Goal: Transaction & Acquisition: Purchase product/service

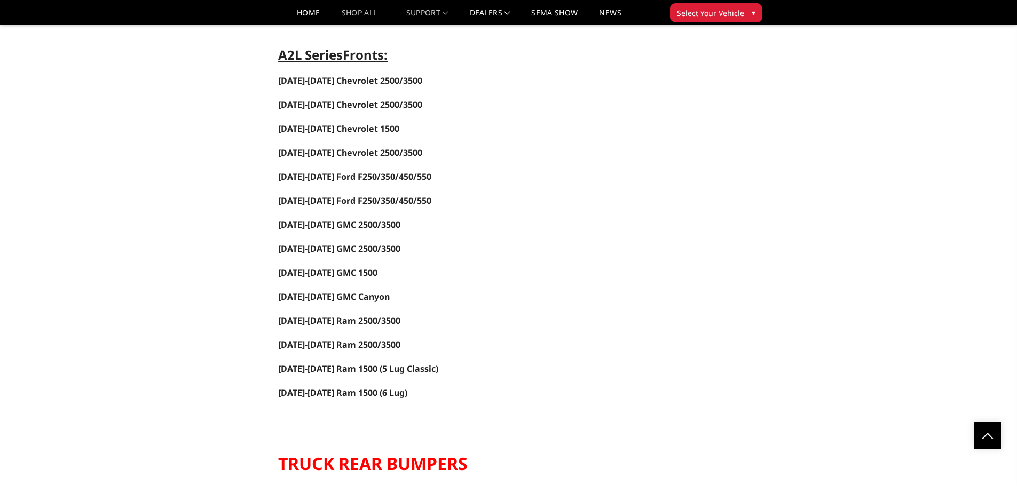
scroll to position [1281, 0]
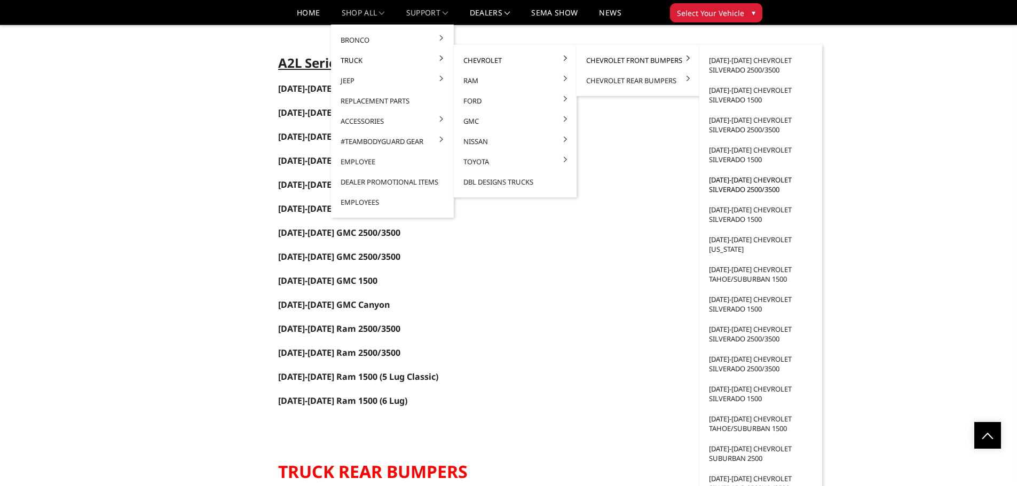
click at [741, 182] on link "[DATE]-[DATE] Chevrolet Silverado 2500/3500" at bounding box center [760, 185] width 114 height 30
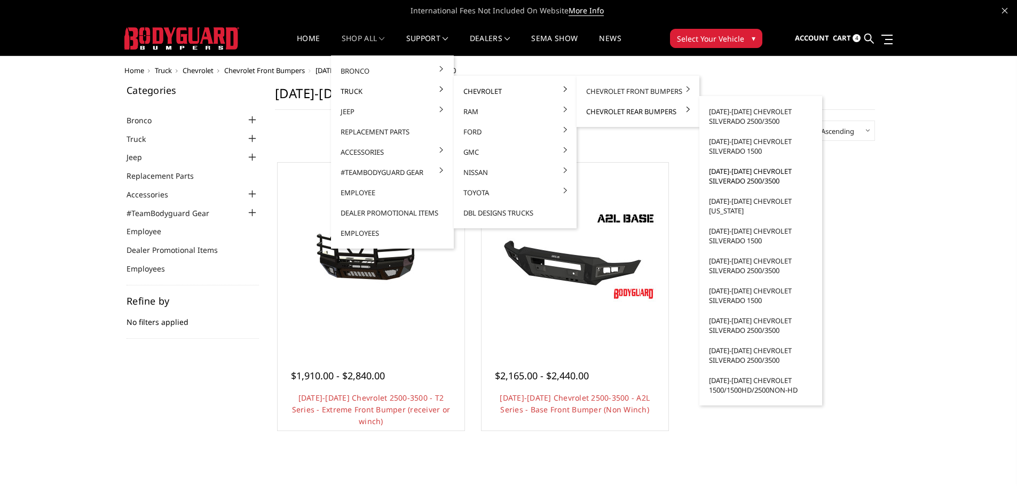
click at [732, 181] on link "[DATE]-[DATE] Chevrolet Silverado 2500/3500" at bounding box center [760, 176] width 114 height 30
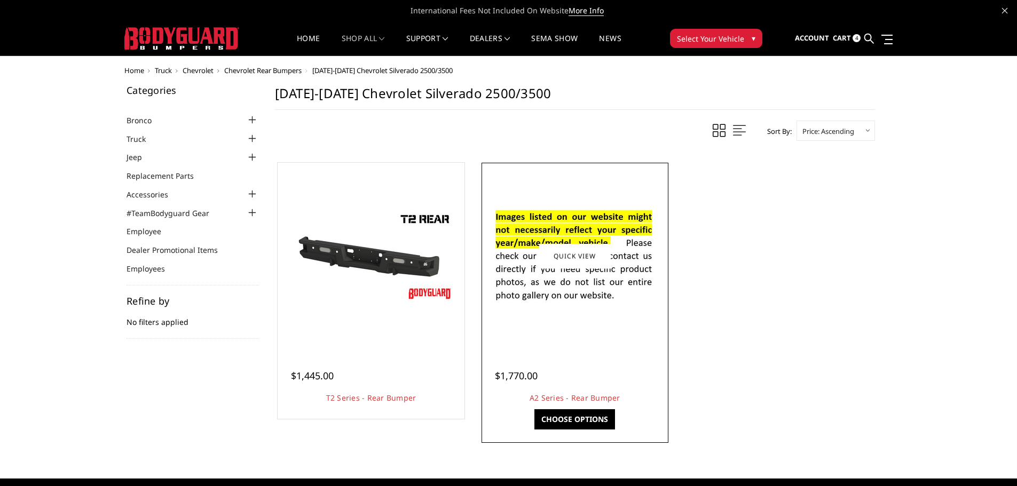
click at [567, 279] on img at bounding box center [574, 256] width 171 height 116
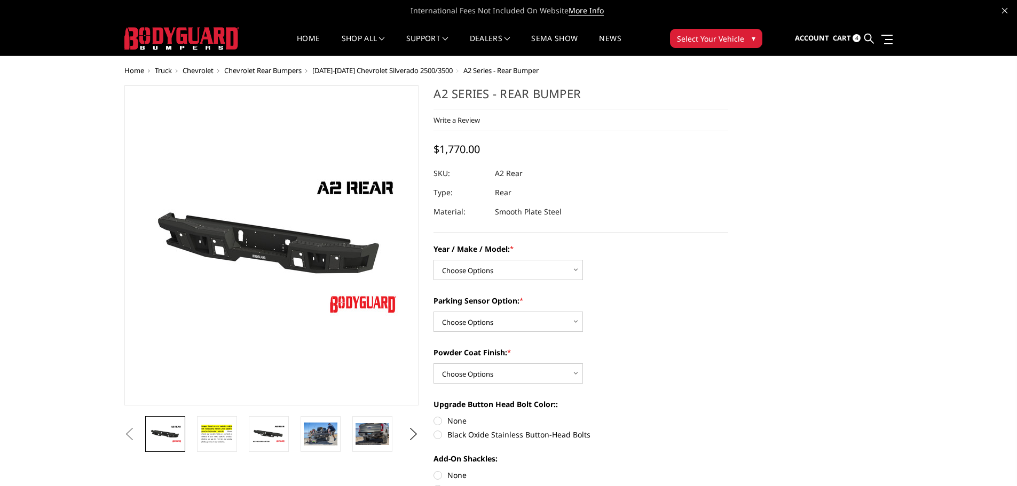
scroll to position [53, 0]
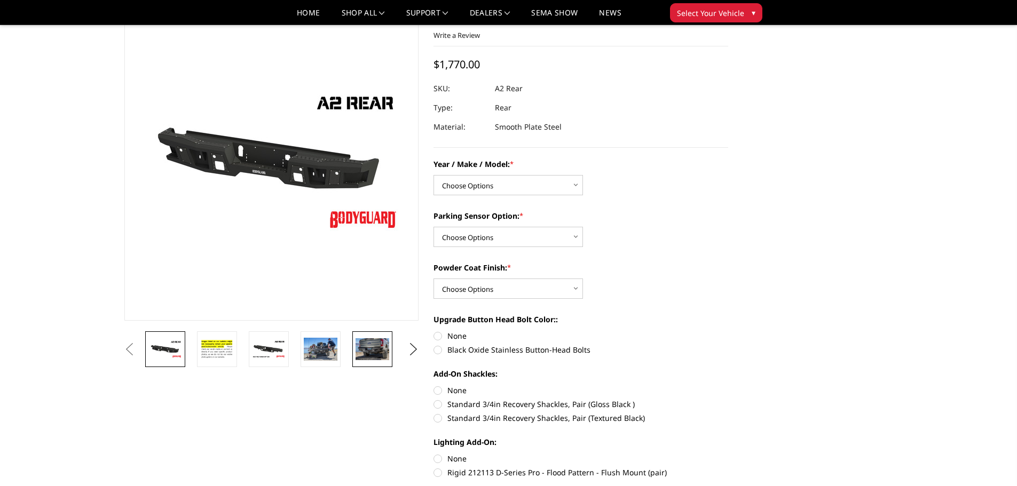
click at [377, 353] on img at bounding box center [372, 349] width 34 height 22
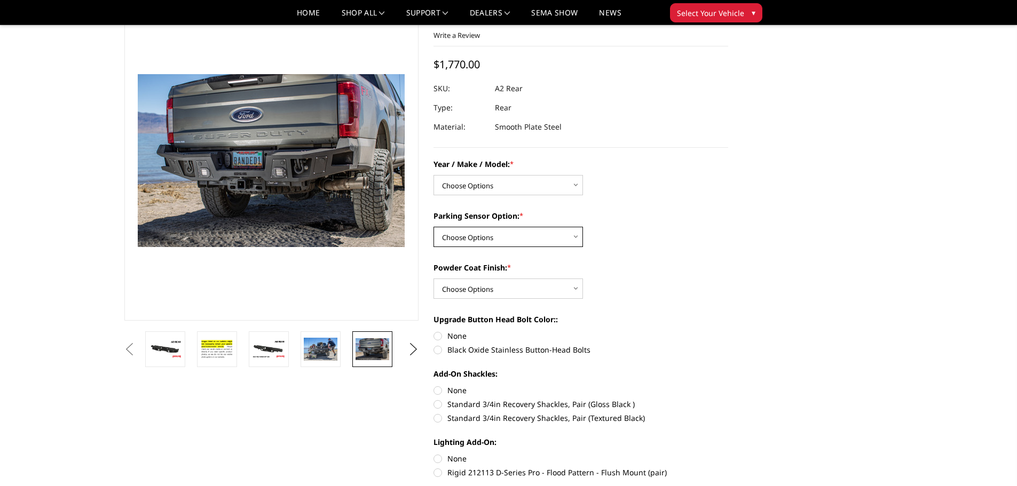
click at [526, 236] on select "Choose Options Yes - With sensor cutouts No - Without sensor cutouts" at bounding box center [507, 237] width 149 height 20
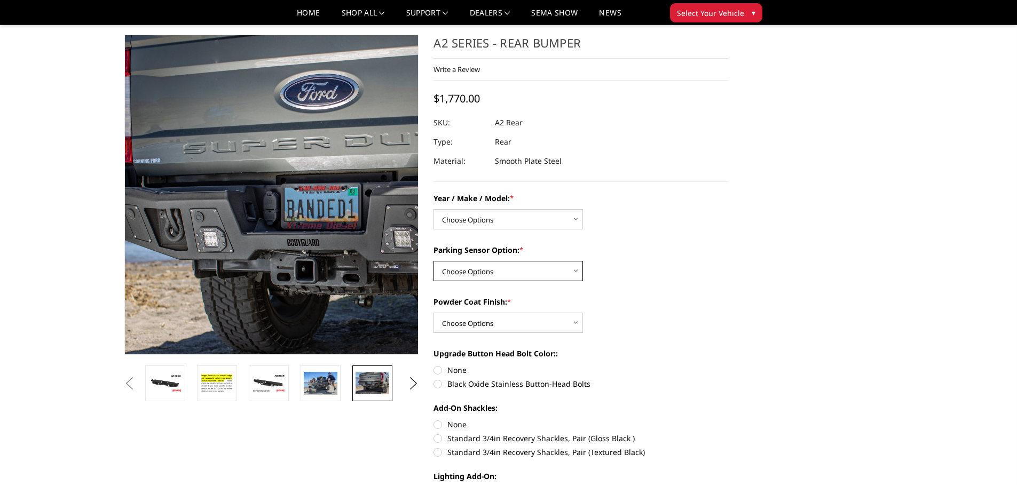
scroll to position [0, 0]
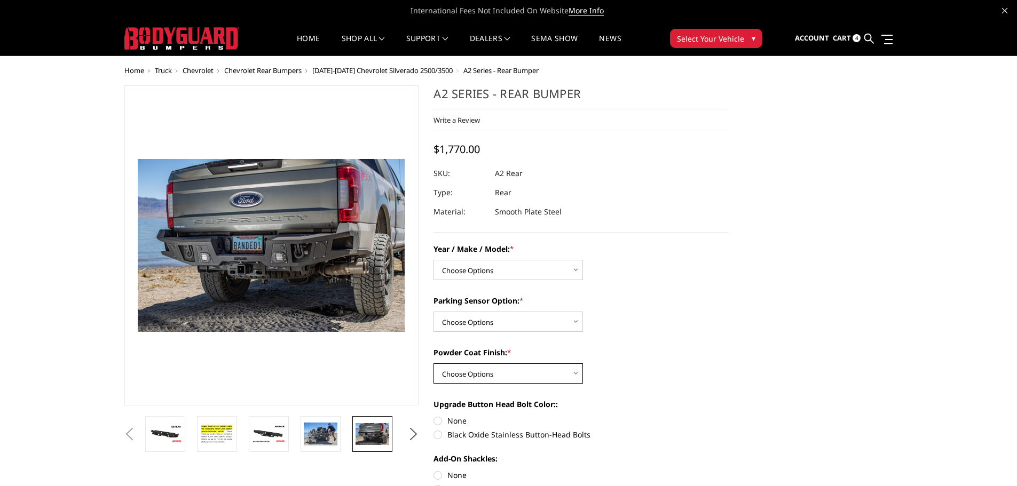
click at [484, 365] on select "Choose Options Bare metal (included) Texture black powder coat" at bounding box center [507, 373] width 149 height 20
click at [636, 281] on div "Year / Make / Model: * Choose Options Chevrolet/GMC 20-24 2500 / 3500 Chevrolet…" at bounding box center [580, 402] width 295 height 318
click at [516, 273] on select "Choose Options Chevrolet/GMC 20-24 2500 / 3500 Chevrolet/GMC 15-19 2500 / 3500 …" at bounding box center [507, 270] width 149 height 20
select select "1606"
click at [433, 260] on select "Choose Options Chevrolet/GMC 20-24 2500 / 3500 Chevrolet/GMC 15-19 2500 / 3500 …" at bounding box center [507, 270] width 149 height 20
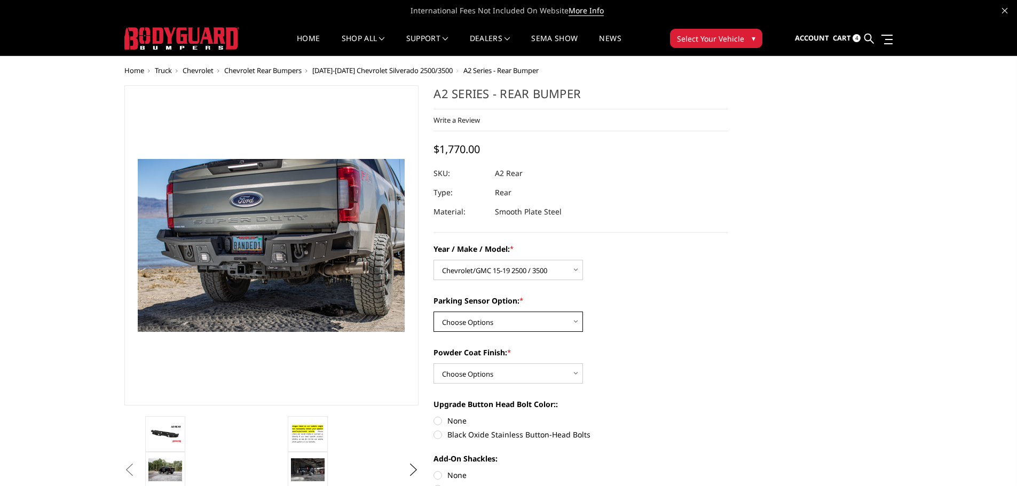
click at [519, 324] on select "Choose Options Yes - With sensor cutouts No - Without sensor cutouts" at bounding box center [507, 322] width 149 height 20
select select "564"
click at [433, 312] on select "Choose Options Yes - With sensor cutouts No - Without sensor cutouts" at bounding box center [507, 322] width 149 height 20
click at [525, 371] on select "Choose Options Bare metal (included) Texture black powder coat" at bounding box center [507, 373] width 149 height 20
select select "549"
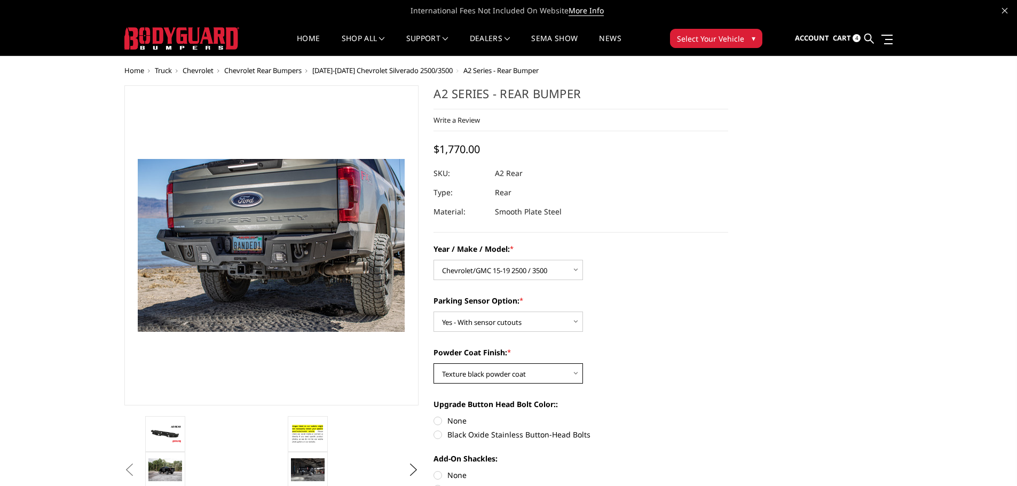
click at [433, 363] on select "Choose Options Bare metal (included) Texture black powder coat" at bounding box center [507, 373] width 149 height 20
click at [438, 422] on label "None" at bounding box center [580, 420] width 295 height 11
click at [434, 416] on input "None" at bounding box center [433, 415] width 1 height 1
radio input "true"
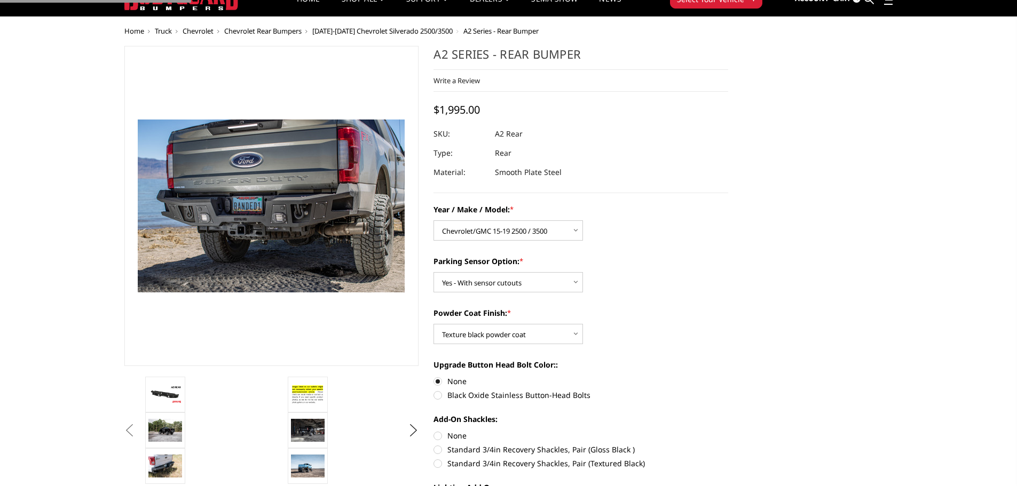
scroll to position [160, 0]
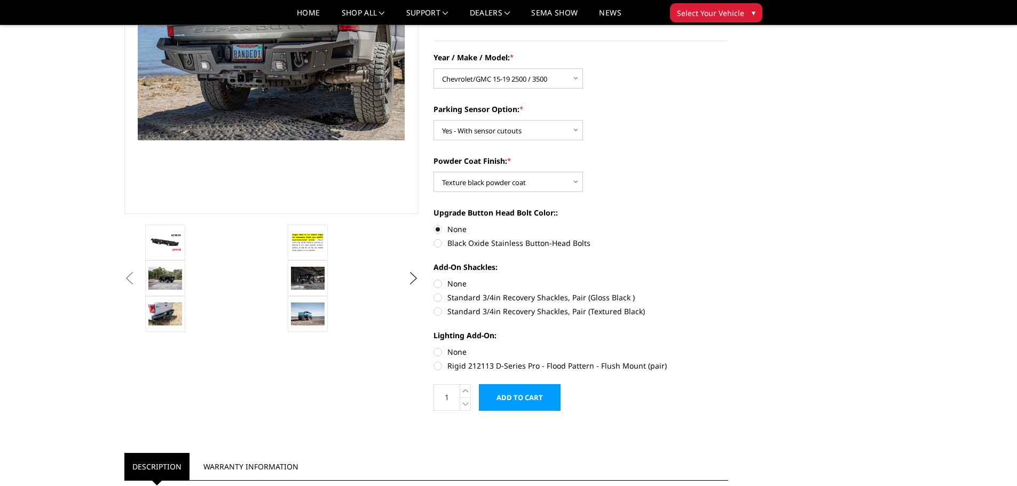
click at [435, 282] on label "None" at bounding box center [580, 283] width 295 height 11
click at [434, 279] on input "None" at bounding box center [433, 278] width 1 height 1
radio input "true"
click at [437, 351] on label "None" at bounding box center [580, 351] width 295 height 11
click at [434, 347] on input "None" at bounding box center [433, 346] width 1 height 1
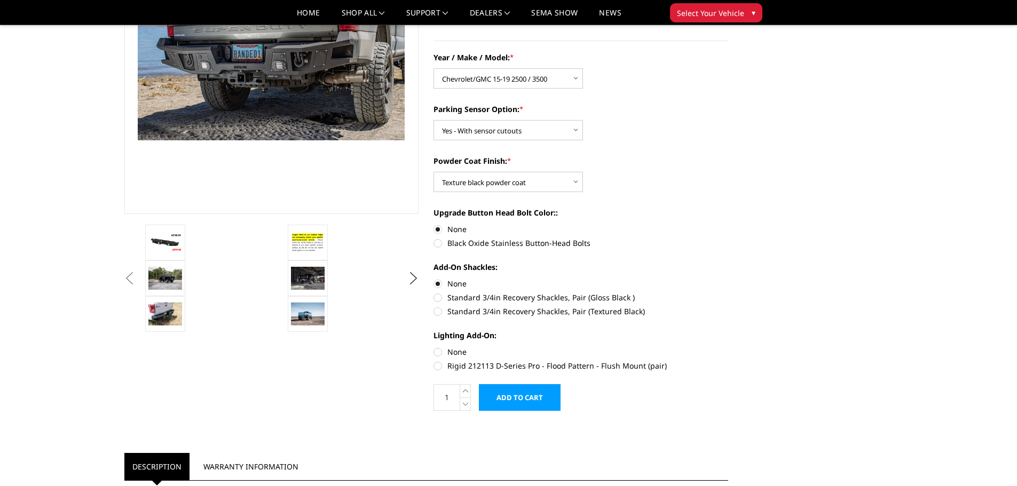
radio input "true"
click at [436, 311] on label "Standard 3/4in Recovery Shackles, Pair (Textured Black)" at bounding box center [580, 311] width 295 height 11
click at [728, 292] on input "Standard 3/4in Recovery Shackles, Pair (Textured Black)" at bounding box center [728, 292] width 1 height 1
radio input "true"
click at [514, 397] on input "Add to Cart" at bounding box center [520, 397] width 82 height 27
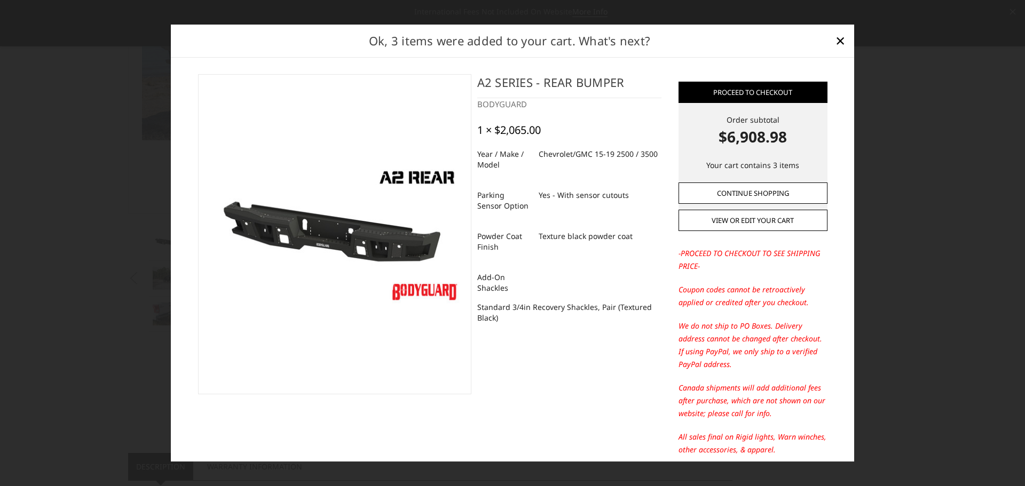
click at [738, 189] on link "Continue Shopping" at bounding box center [752, 193] width 149 height 21
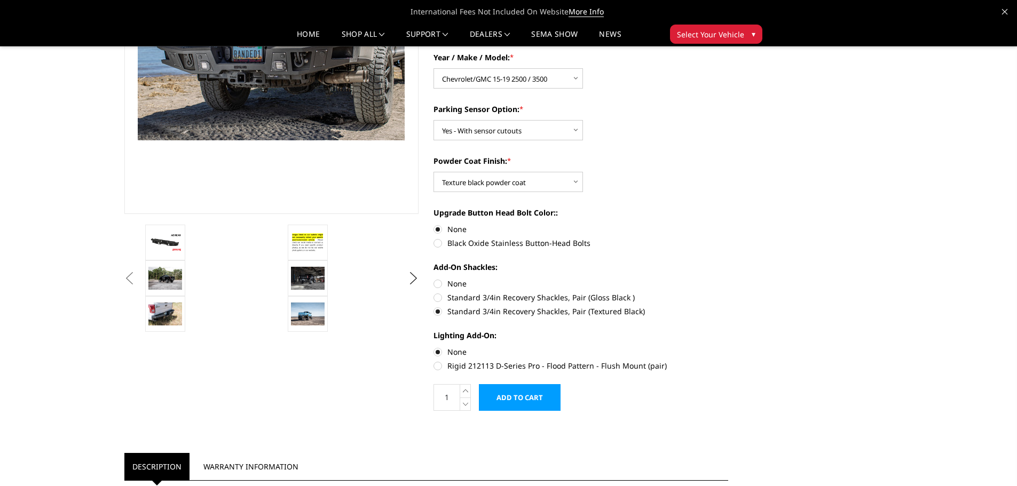
scroll to position [0, 0]
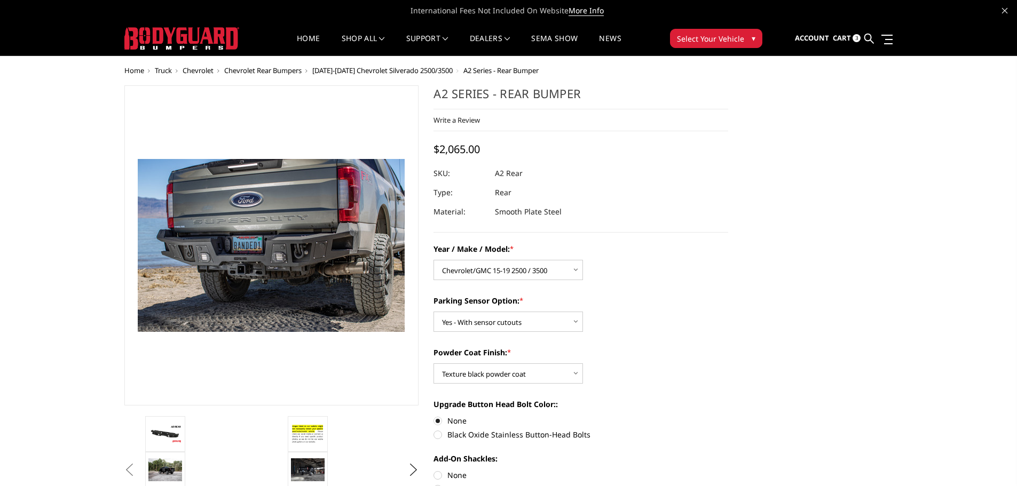
click at [848, 41] on span "Cart" at bounding box center [842, 38] width 18 height 10
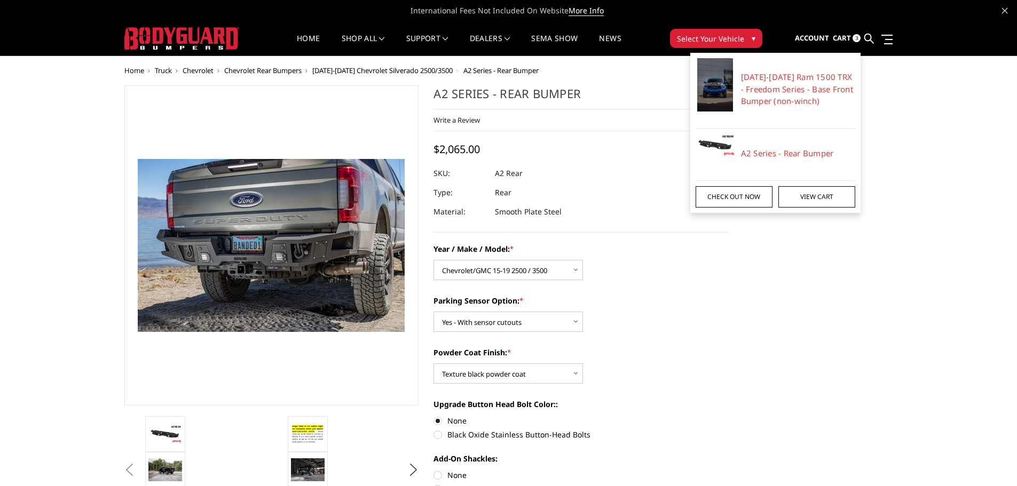
click at [738, 202] on link "Check out now" at bounding box center [733, 196] width 77 height 21
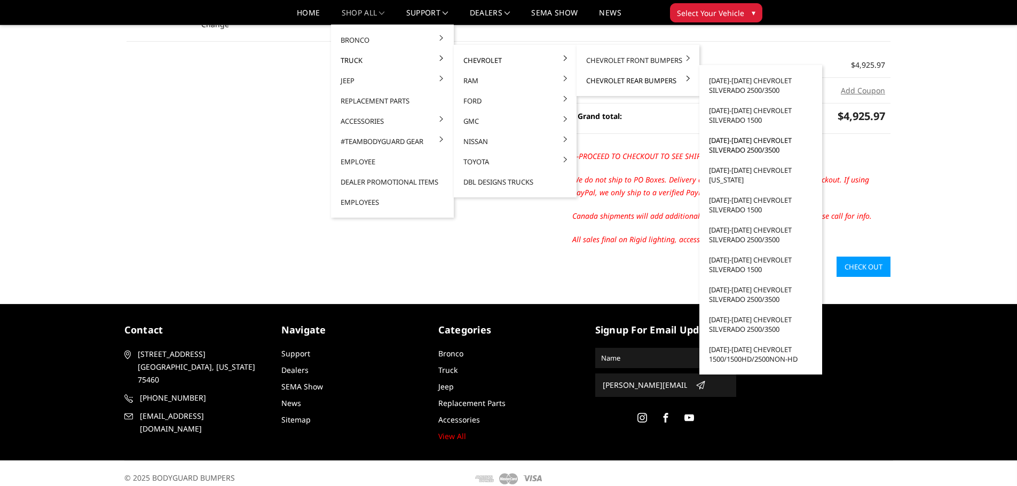
click at [728, 144] on link "[DATE]-[DATE] Chevrolet Silverado 2500/3500" at bounding box center [760, 145] width 114 height 30
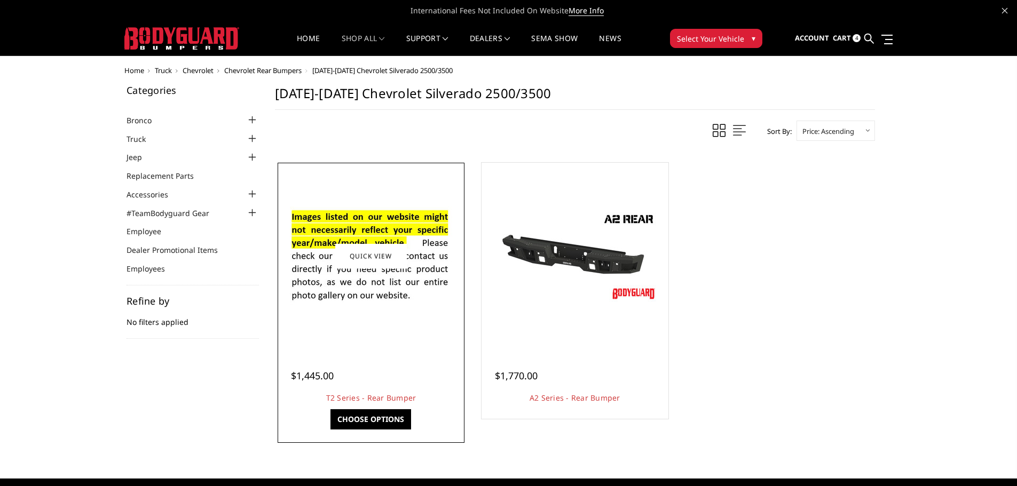
click at [380, 288] on img at bounding box center [371, 256] width 171 height 116
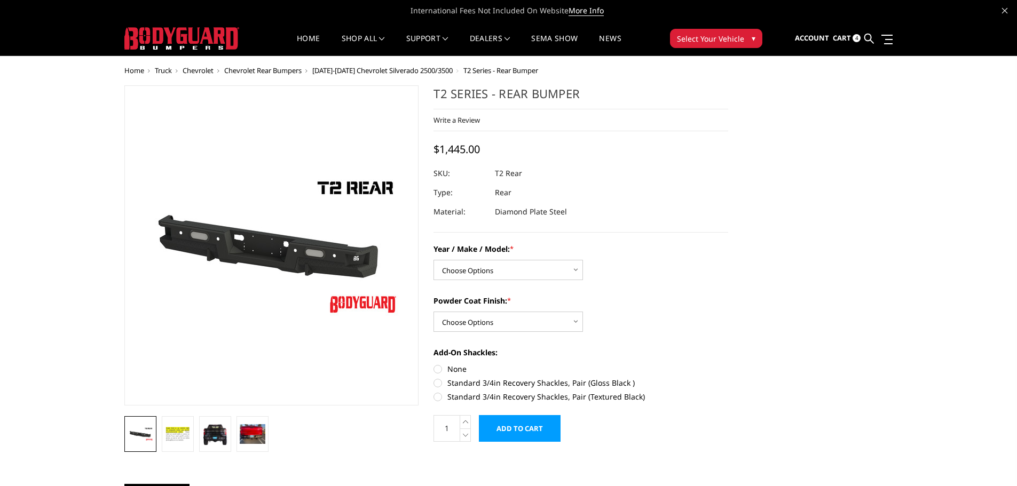
click at [313, 256] on img at bounding box center [217, 244] width 683 height 384
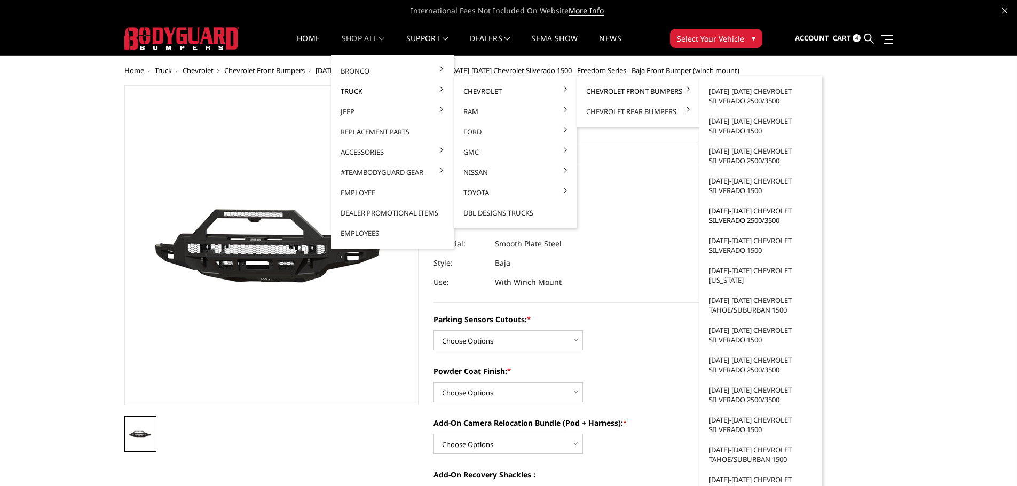
click at [734, 219] on link "[DATE]-[DATE] Chevrolet Silverado 2500/3500" at bounding box center [760, 216] width 114 height 30
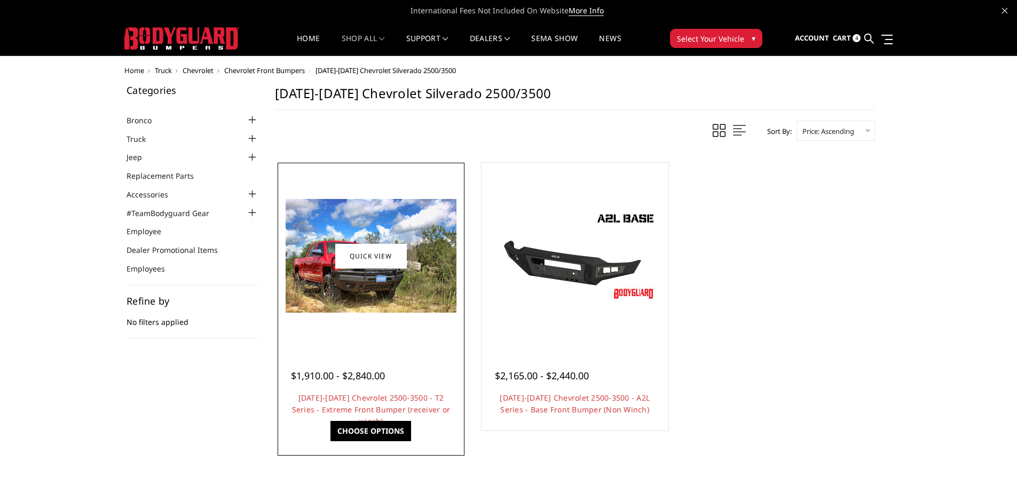
click at [391, 295] on img at bounding box center [371, 256] width 171 height 114
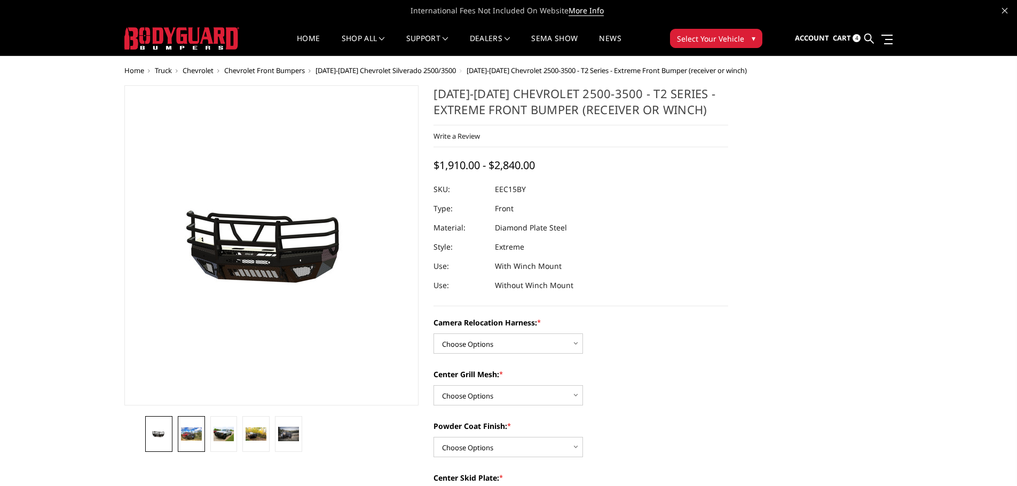
click at [200, 437] on img at bounding box center [191, 434] width 21 height 14
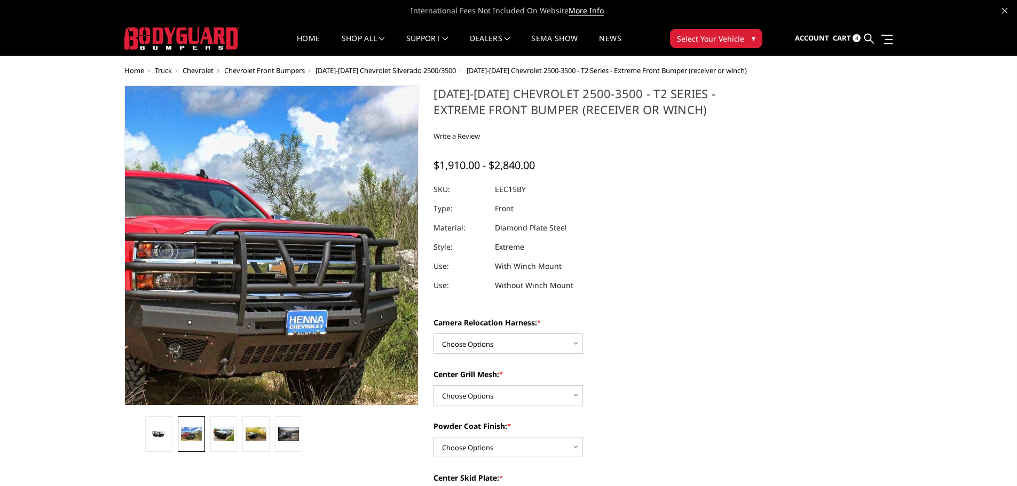
click at [275, 282] on img at bounding box center [266, 230] width 683 height 455
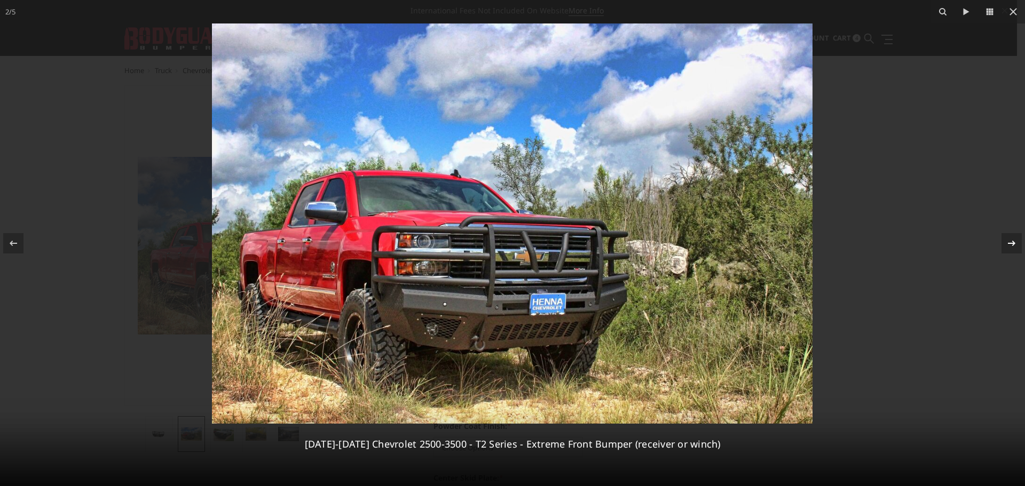
click at [1014, 242] on icon at bounding box center [1011, 242] width 7 height 5
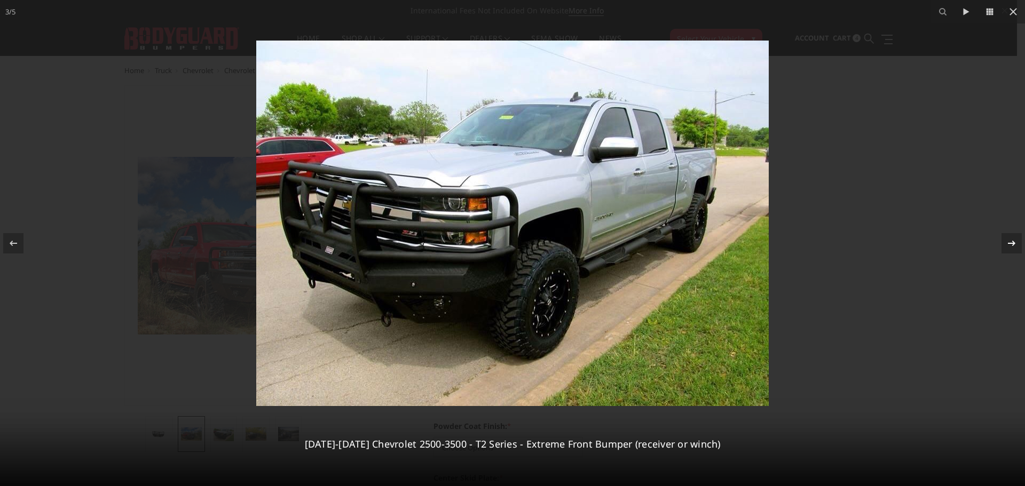
click at [1014, 242] on icon at bounding box center [1011, 242] width 7 height 5
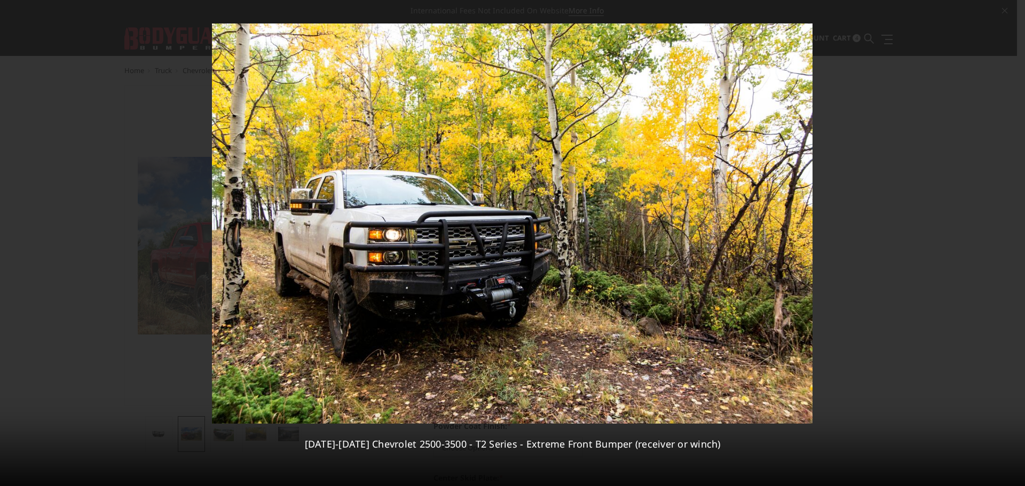
click at [1014, 242] on div "4 / 5 2015-2019 Chevrolet 2500-3500 - T2 Series - Extreme Front Bumper (receive…" at bounding box center [512, 243] width 1025 height 486
click at [1012, 249] on icon at bounding box center [1011, 243] width 13 height 13
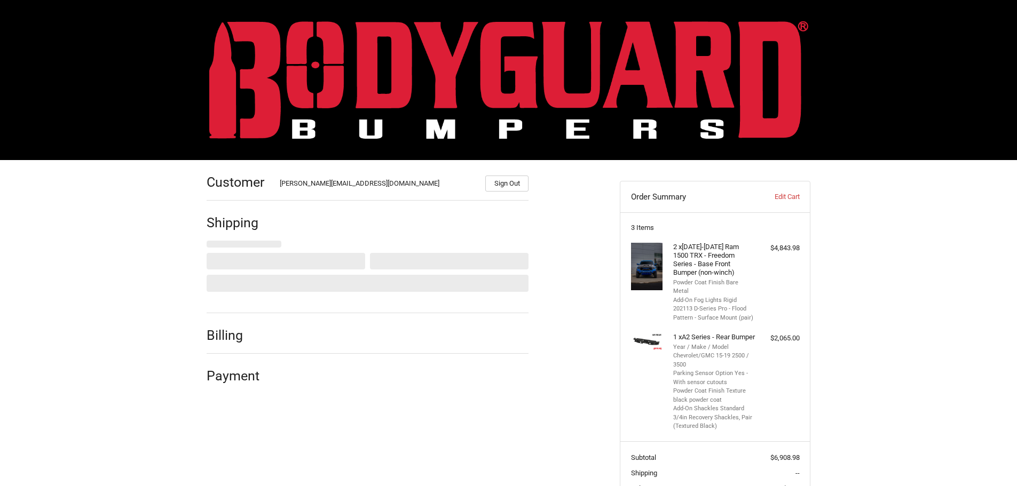
select select "US"
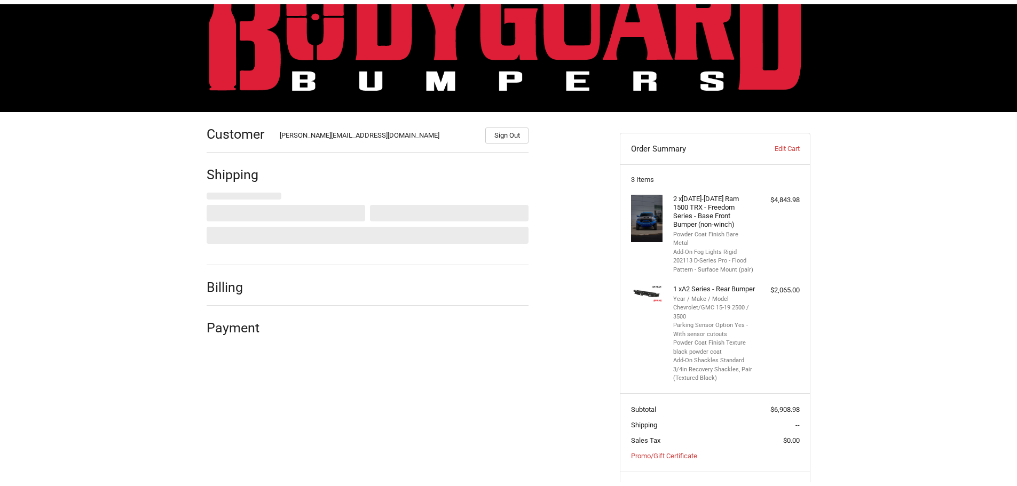
scroll to position [104, 0]
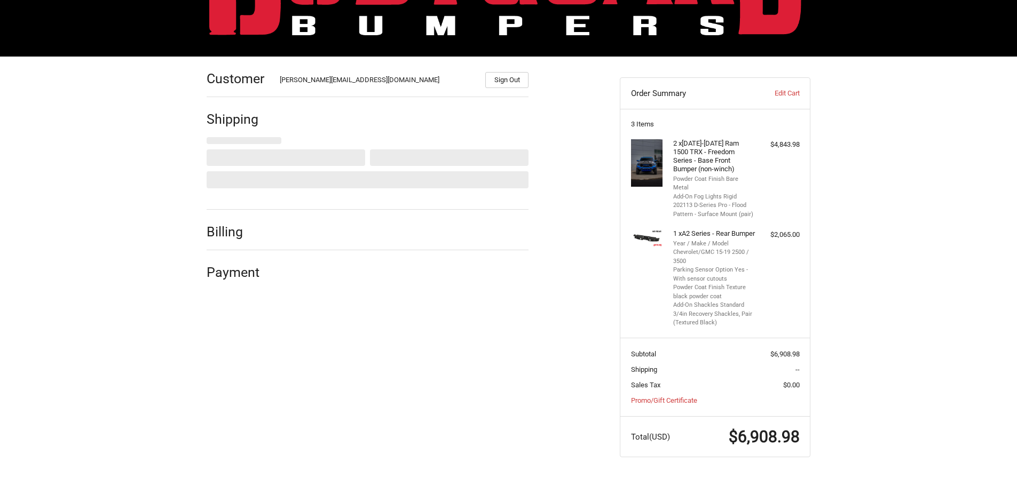
select select "MA"
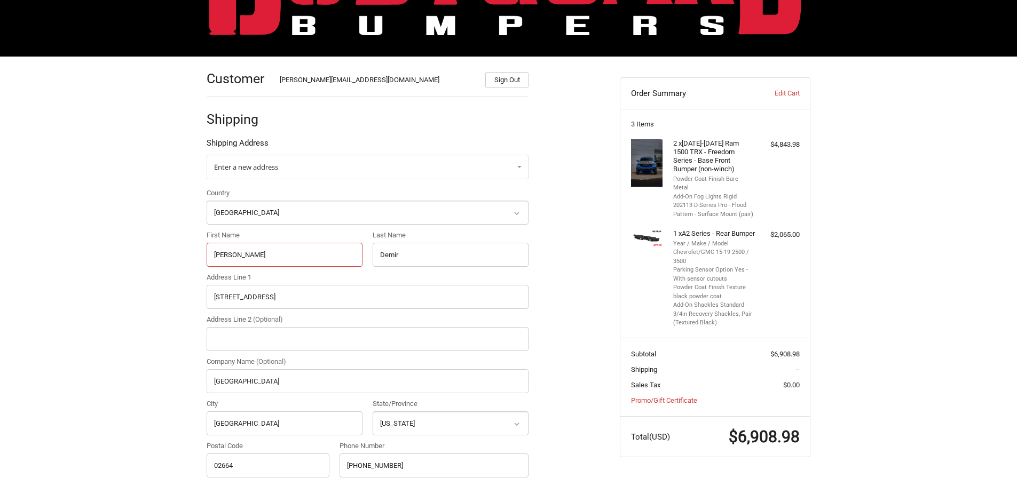
drag, startPoint x: 253, startPoint y: 251, endPoint x: 185, endPoint y: 253, distance: 68.3
click at [185, 253] on div "Customer CORY@BODYGUARDBUMPERS.COM Sign Out Shipping Shipping Address Enter a n…" at bounding box center [508, 459] width 1017 height 805
type input "Waylon"
type input "Davis"
type input "760 Laurel Drive"
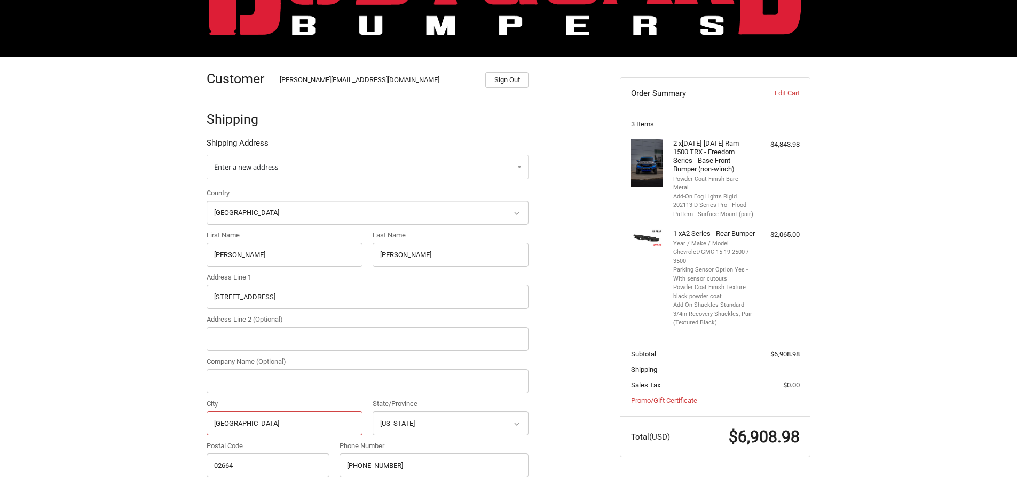
type input "Greenville"
select select "AR"
type input "72936"
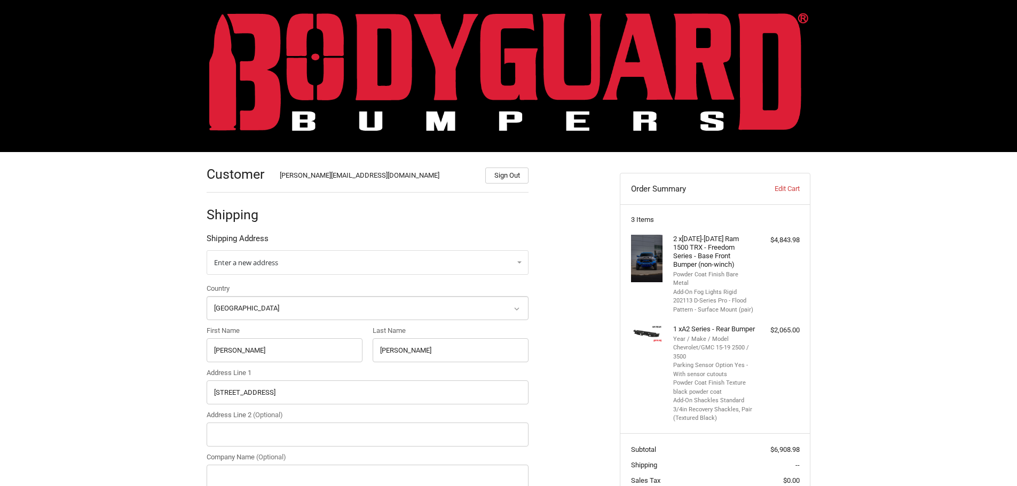
scroll to position [0, 0]
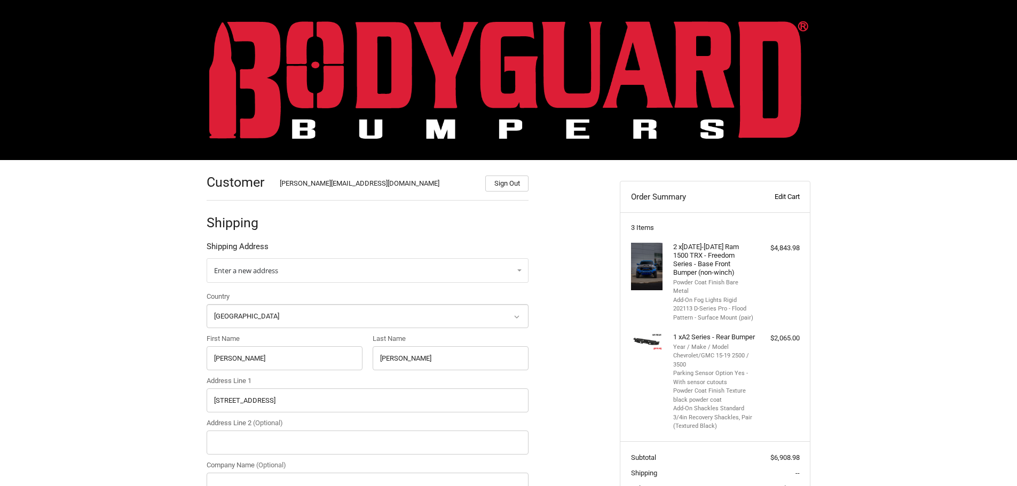
type input "205-454-0045"
click at [785, 196] on link "Edit Cart" at bounding box center [772, 197] width 53 height 11
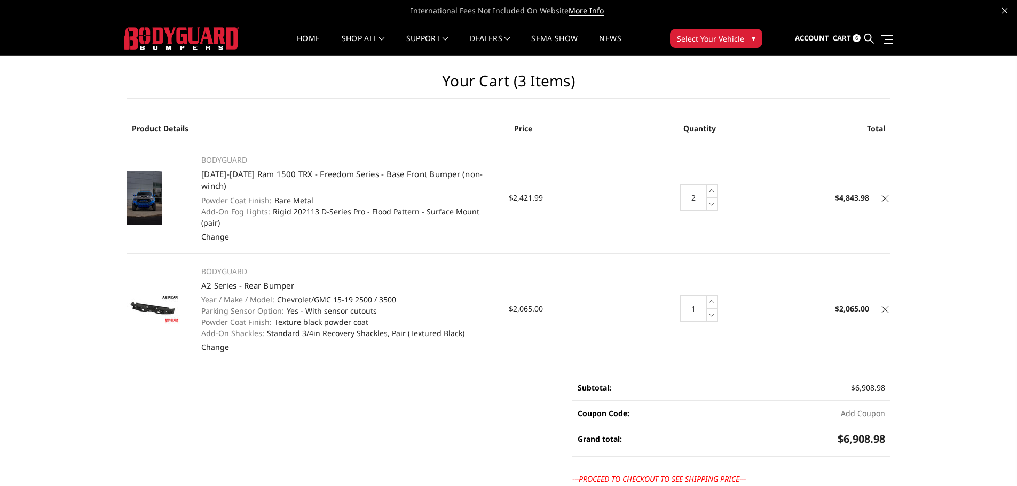
click at [883, 195] on icon at bounding box center [884, 198] width 7 height 7
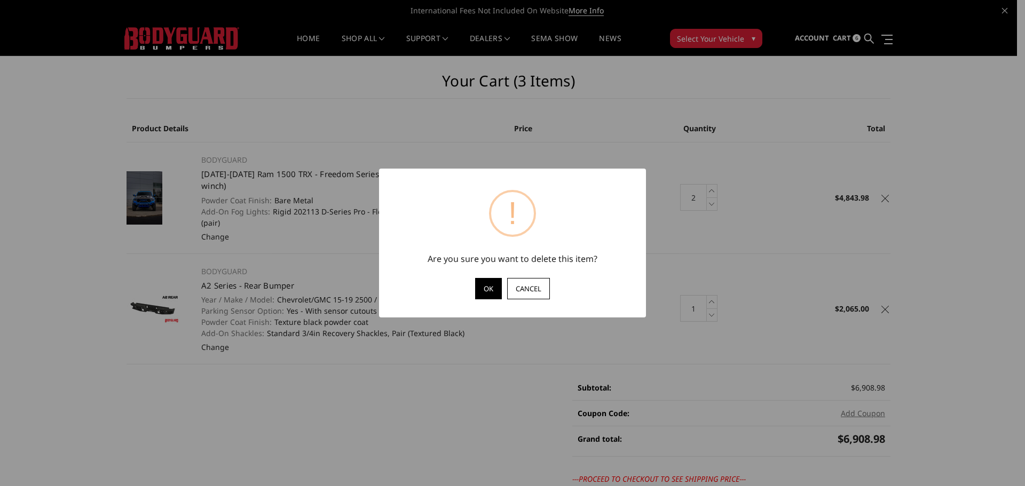
click at [488, 290] on button "OK" at bounding box center [488, 288] width 27 height 21
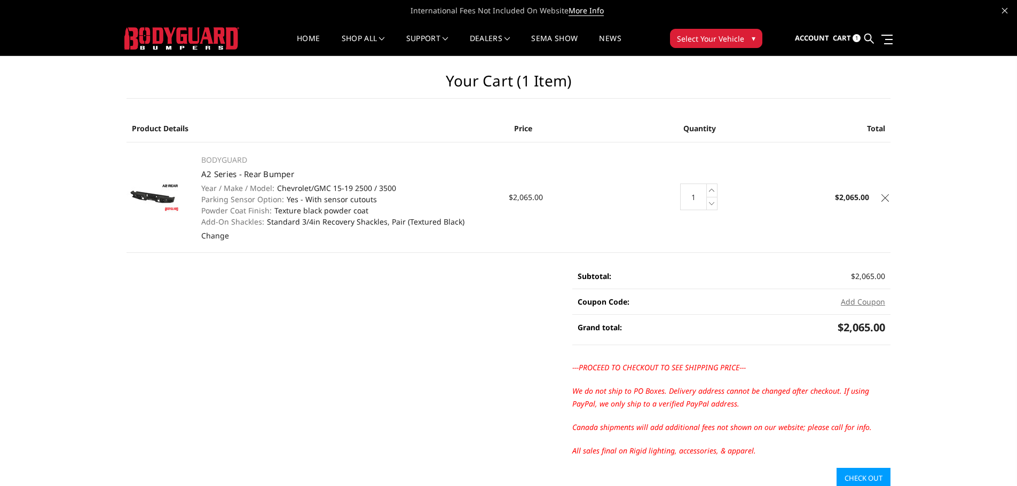
click at [860, 475] on link "Check out" at bounding box center [863, 478] width 54 height 20
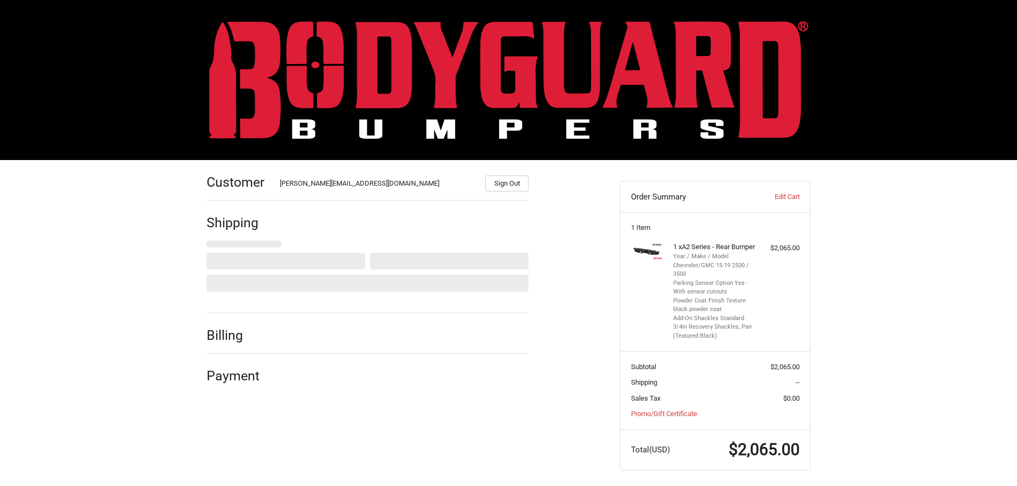
select select "US"
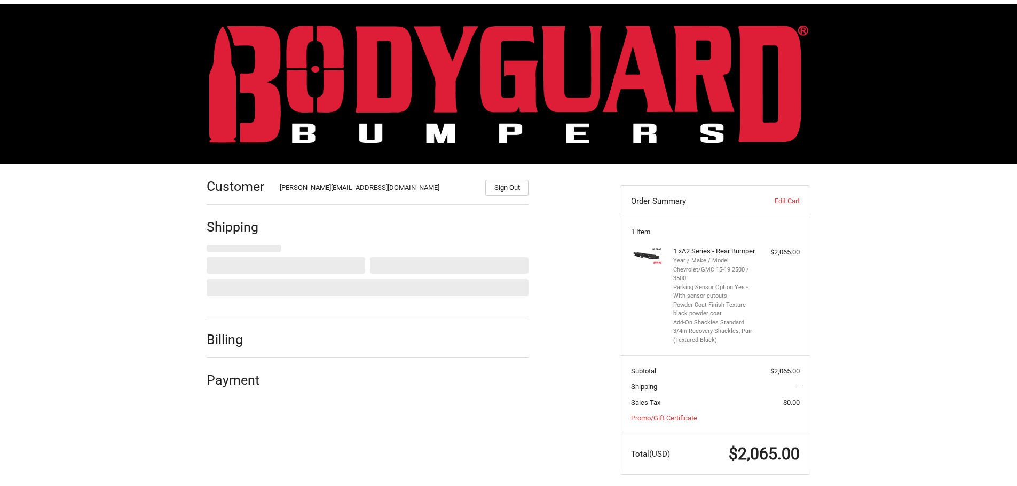
scroll to position [22, 0]
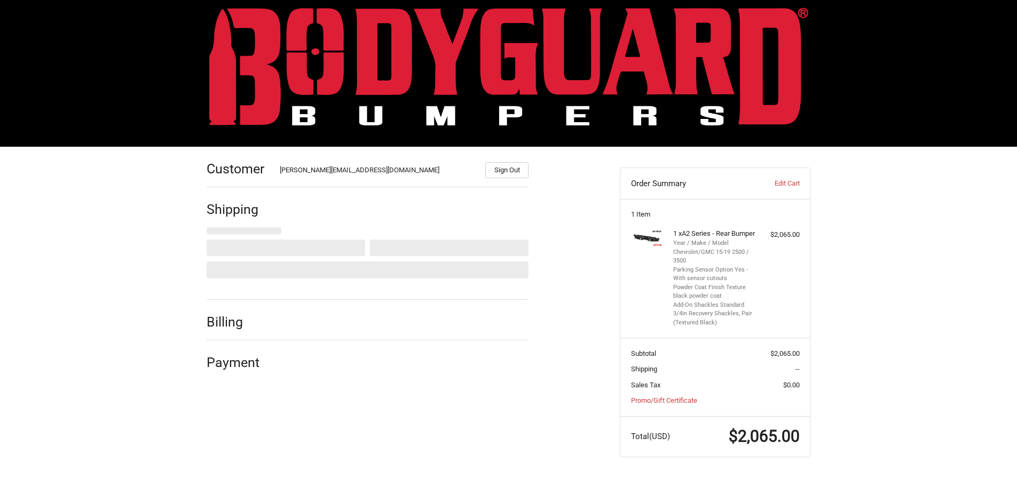
select select "AR"
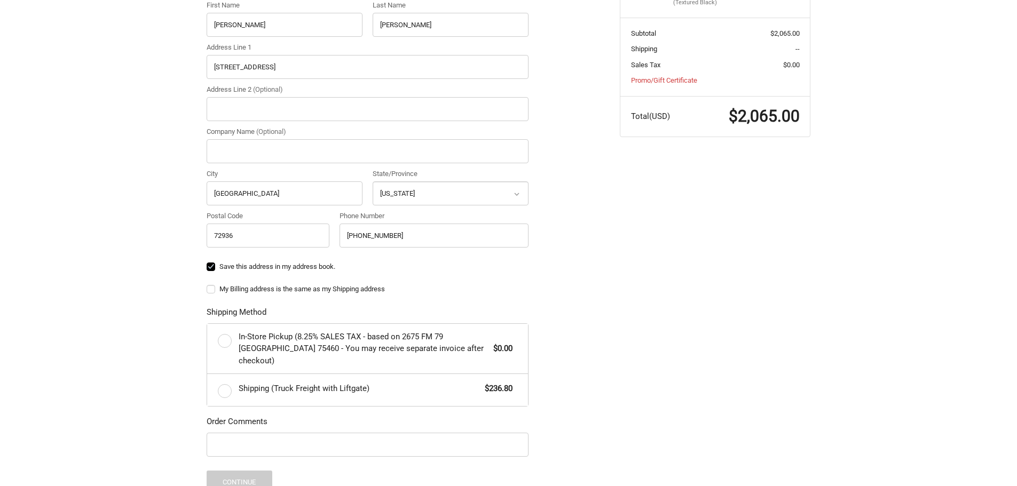
scroll to position [342, 0]
